Goal: Entertainment & Leisure: Consume media (video, audio)

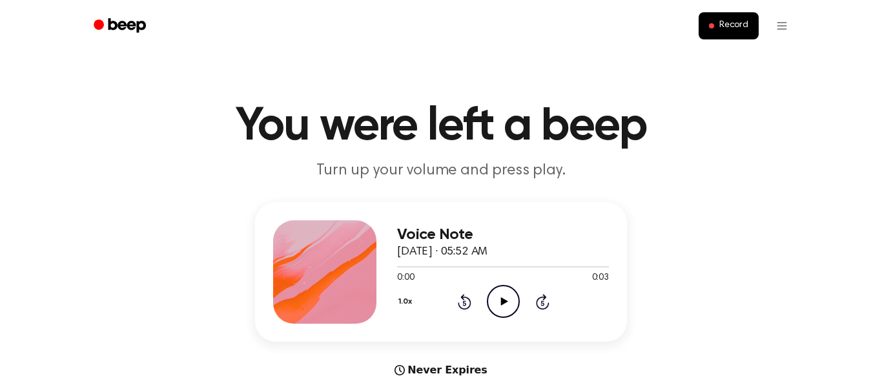
click at [504, 300] on icon at bounding box center [503, 301] width 7 height 8
click at [507, 292] on icon "Play Audio" at bounding box center [503, 301] width 33 height 33
click at [496, 296] on icon "Play Audio" at bounding box center [503, 301] width 33 height 33
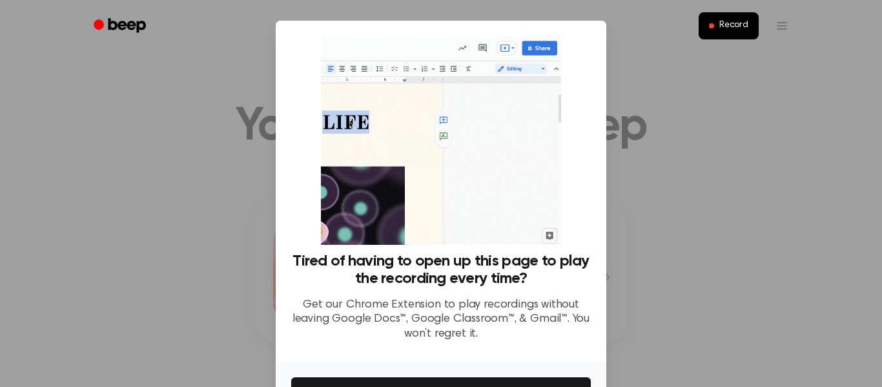
click at [612, 267] on div at bounding box center [441, 193] width 882 height 387
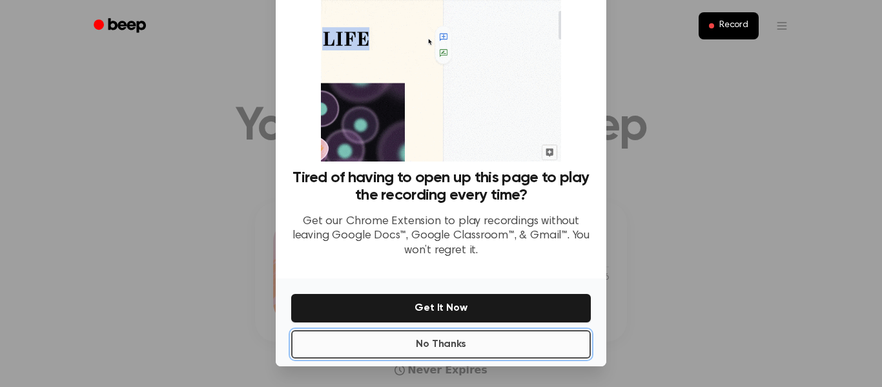
click at [500, 343] on button "No Thanks" at bounding box center [441, 344] width 300 height 28
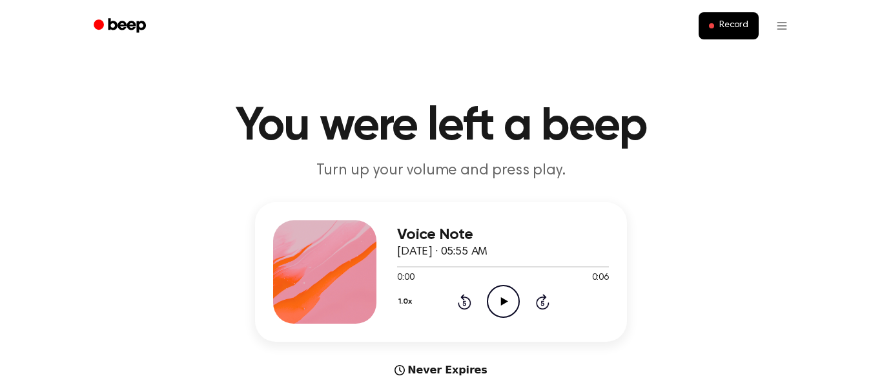
click at [498, 300] on icon "Play Audio" at bounding box center [503, 301] width 33 height 33
click at [498, 308] on icon "Play Audio" at bounding box center [503, 301] width 33 height 33
